Goal: Transaction & Acquisition: Book appointment/travel/reservation

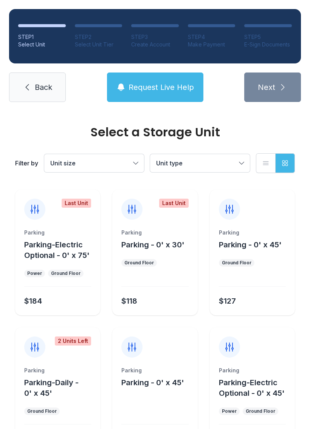
click at [53, 350] on div "2 Units Left" at bounding box center [57, 342] width 85 height 30
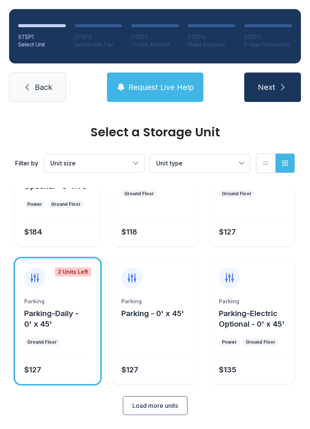
scroll to position [69, 0]
click at [283, 85] on icon "submit" at bounding box center [282, 87] width 9 height 9
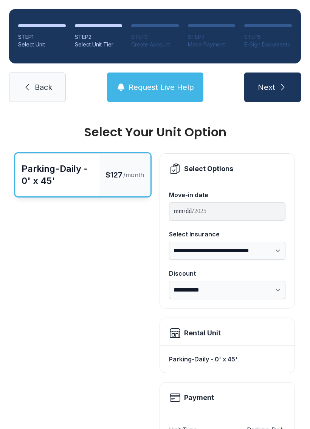
click at [219, 247] on select "**********" at bounding box center [227, 251] width 116 height 18
click at [198, 273] on div "Discount" at bounding box center [227, 273] width 116 height 9
click at [198, 281] on select "**********" at bounding box center [227, 290] width 116 height 18
click at [37, 90] on span "Back" at bounding box center [43, 87] width 17 height 11
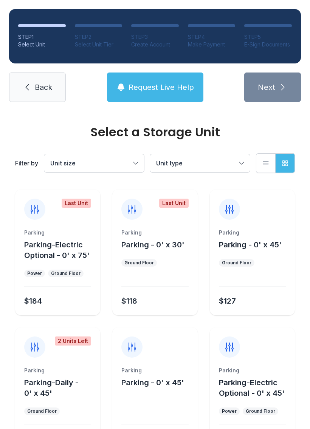
click at [31, 85] on icon at bounding box center [27, 87] width 9 height 9
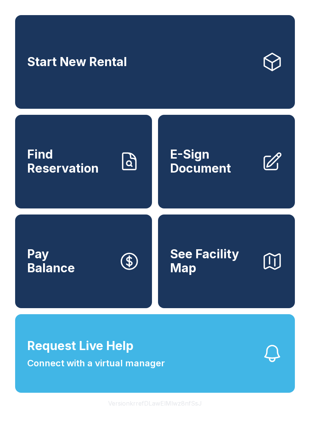
click at [137, 63] on link "Start New Rental" at bounding box center [154, 62] width 279 height 94
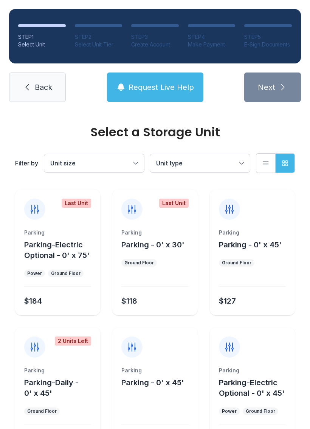
click at [92, 148] on div "Filter by Unit size Unit type List view Grid view" at bounding box center [154, 163] width 279 height 50
click at [97, 162] on span "Unit size" at bounding box center [90, 163] width 80 height 9
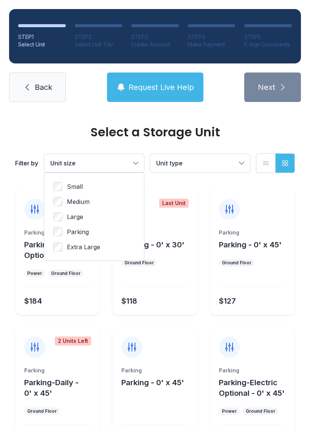
click at [85, 235] on span "Parking" at bounding box center [78, 231] width 22 height 9
click at [199, 169] on button "Unit type" at bounding box center [200, 163] width 100 height 18
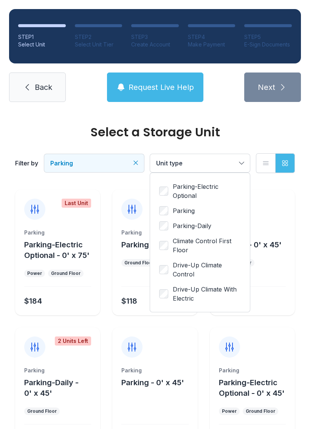
click at [186, 208] on span "Parking" at bounding box center [183, 210] width 22 height 9
